Goal: Navigation & Orientation: Find specific page/section

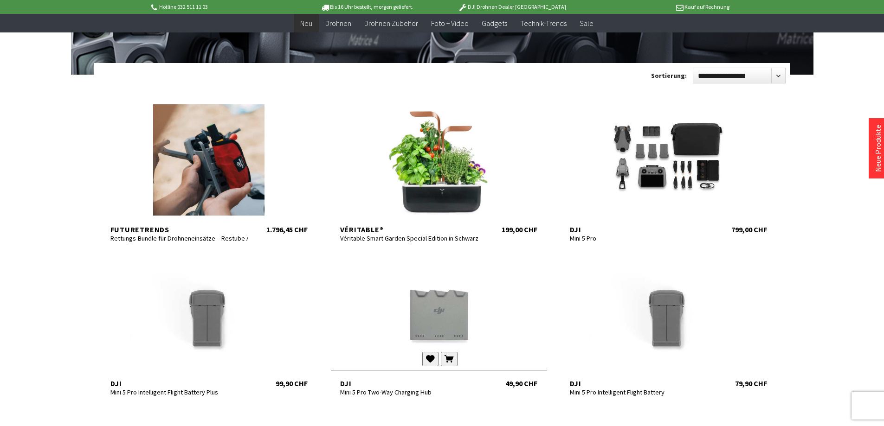
scroll to position [93, 0]
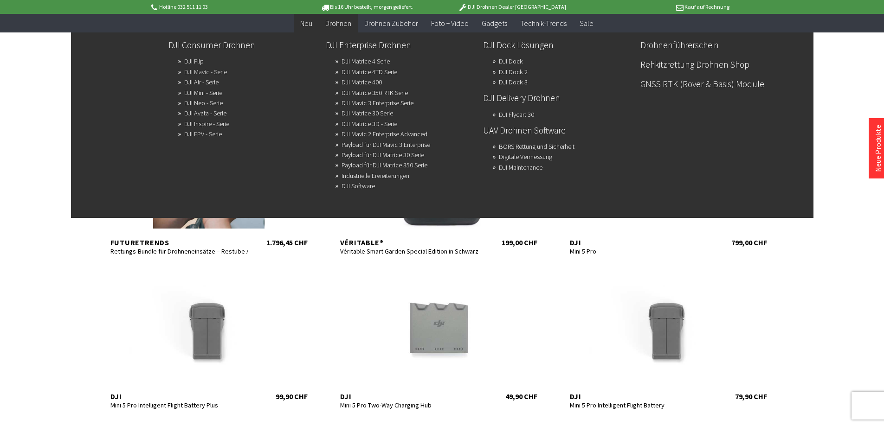
click at [203, 72] on link "DJI Mavic - Serie" at bounding box center [205, 71] width 43 height 13
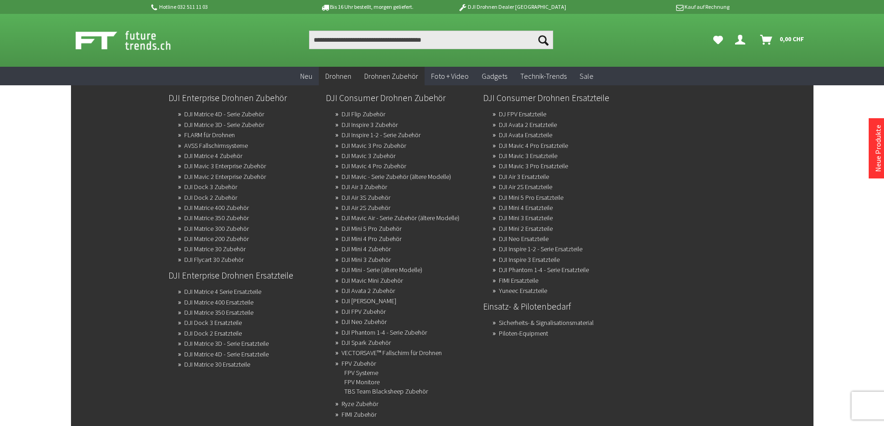
click at [402, 78] on span "Drohnen Zubehör" at bounding box center [391, 75] width 54 height 9
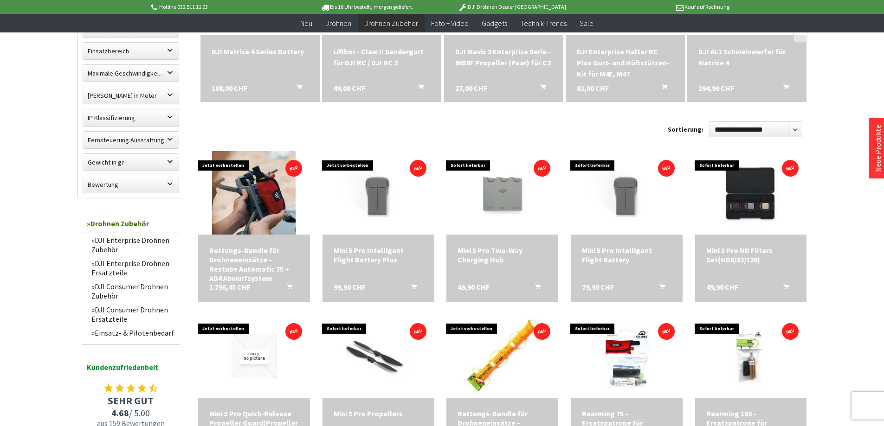
scroll to position [232, 0]
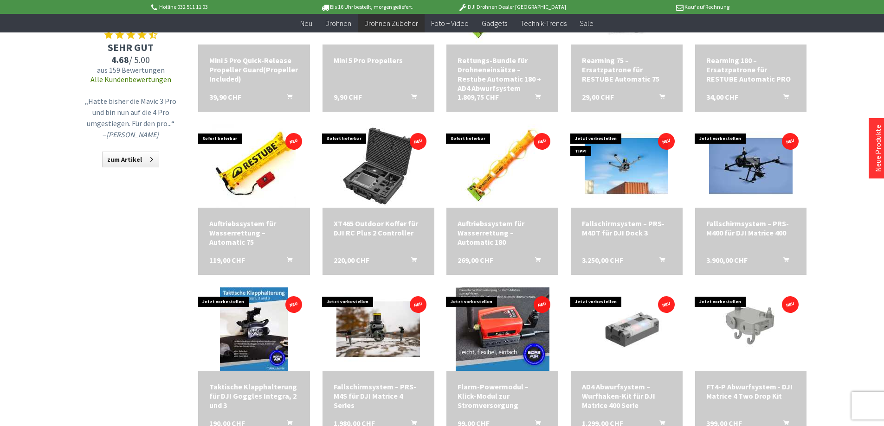
scroll to position [557, 0]
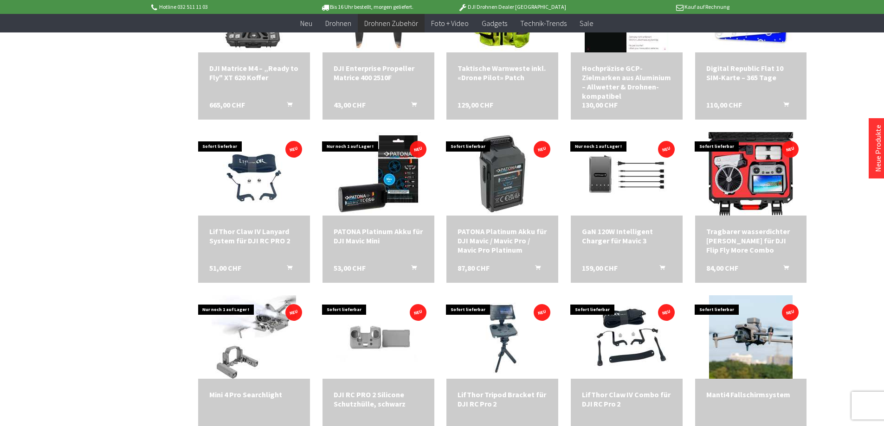
scroll to position [1067, 0]
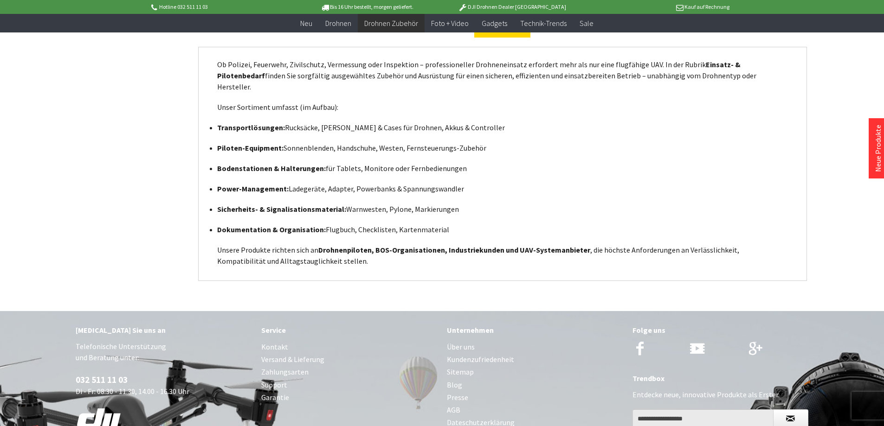
scroll to position [2933, 0]
